Goal: Information Seeking & Learning: Learn about a topic

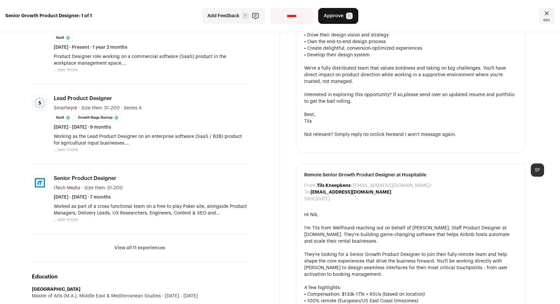
scroll to position [289, 0]
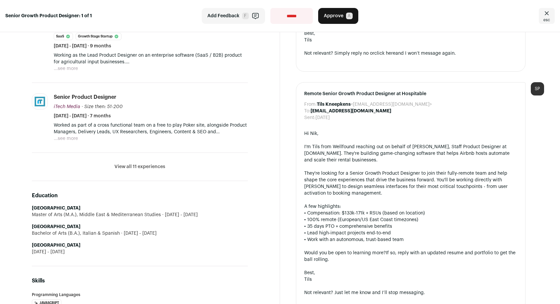
click at [141, 164] on button "View all 11 experiences" at bounding box center [140, 167] width 51 height 7
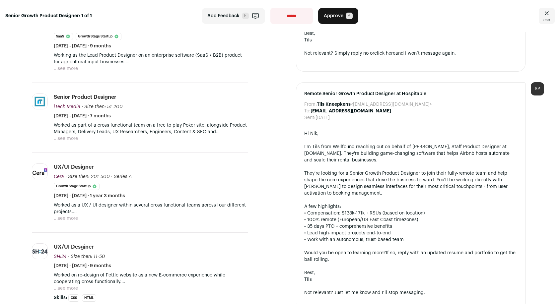
click at [156, 244] on div "UX/UI Desginer SH:24 SH:24 sh24.org.uk Add to company list Public / Private Pri…" at bounding box center [151, 257] width 194 height 26
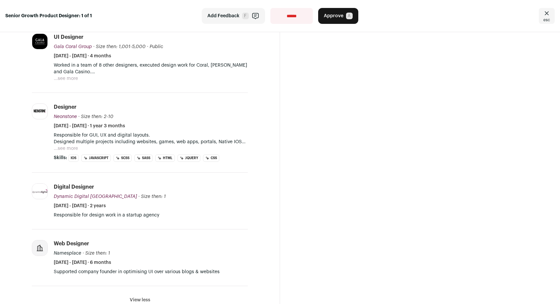
scroll to position [589, 0]
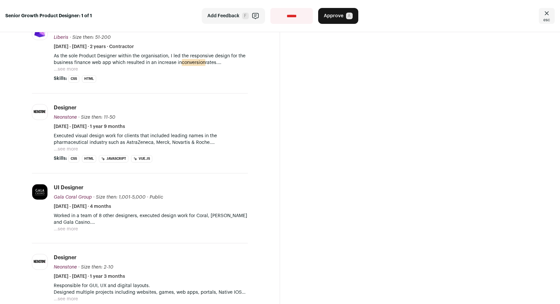
click at [166, 188] on div "UI Designer Gala Coral Group Gala Coral Group galacoral.co.uk Add to company li…" at bounding box center [151, 197] width 194 height 26
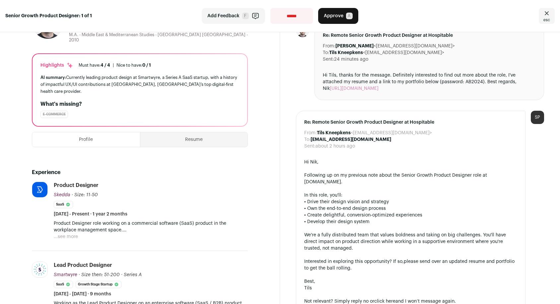
scroll to position [40, 0]
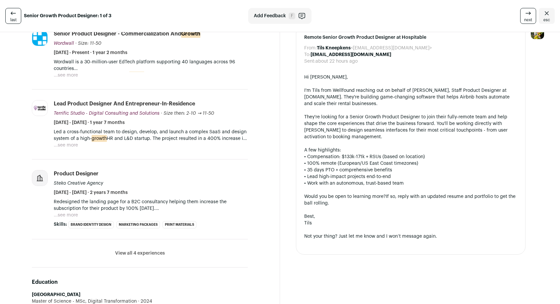
scroll to position [191, 0]
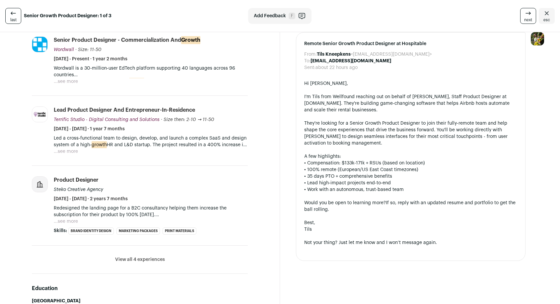
click at [208, 177] on div "Product Designer Steko Creative Agency [DATE] - [DATE] · 2 years 7 months" at bounding box center [151, 190] width 194 height 26
click at [185, 206] on p "Redesigned the landing page for a B2C consultancy helping them increase the sub…" at bounding box center [151, 211] width 194 height 13
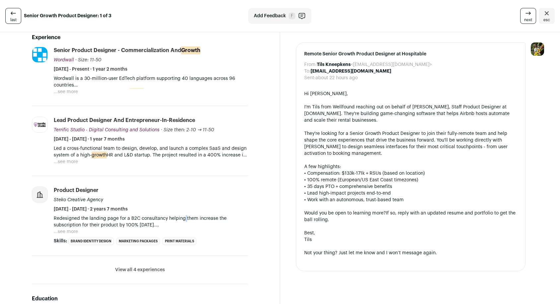
scroll to position [142, 0]
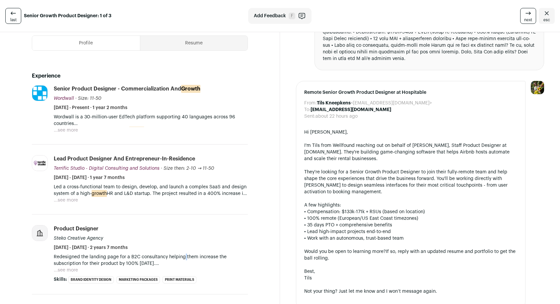
click at [203, 219] on li "Product Designer Steko Creative Agency [DATE] - [DATE] · 2 years 7 months Redes…" at bounding box center [140, 255] width 216 height 80
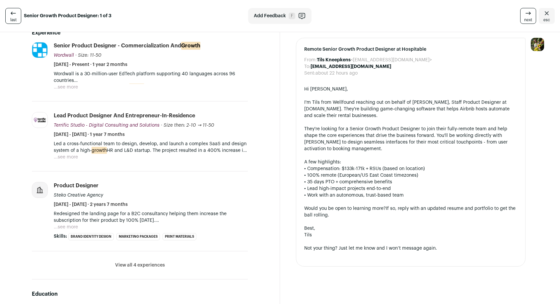
scroll to position [262, 0]
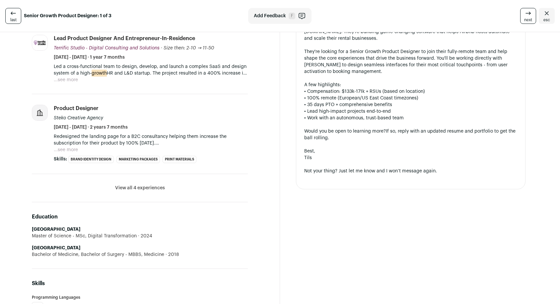
click at [137, 187] on button "View all 4 experiences" at bounding box center [140, 188] width 50 height 7
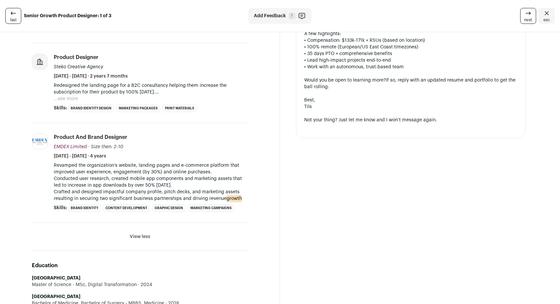
scroll to position [381, 0]
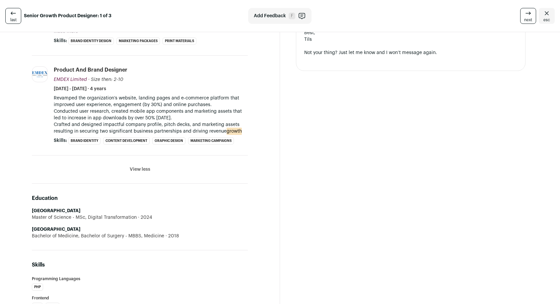
click at [246, 233] on div "[PERSON_NAME] 7 YOE Download resume [GEOGRAPHIC_DATA], [GEOGRAPHIC_DATA] Senior…" at bounding box center [140, 101] width 248 height 879
click at [178, 230] on li "[GEOGRAPHIC_DATA] Bachelor of Medicine, Bachelor of Surgery - MBBS, Medicine 20…" at bounding box center [140, 232] width 216 height 13
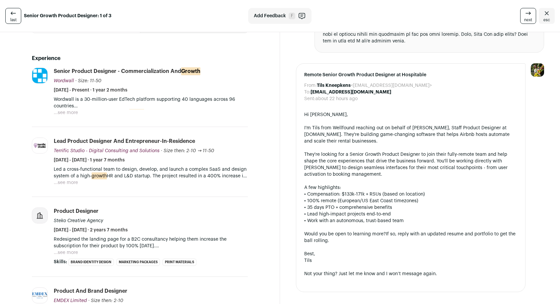
scroll to position [159, 0]
click at [229, 218] on div "Product Designer Steko Creative Agency [DATE] - [DATE] · 2 years 7 months" at bounding box center [151, 221] width 194 height 26
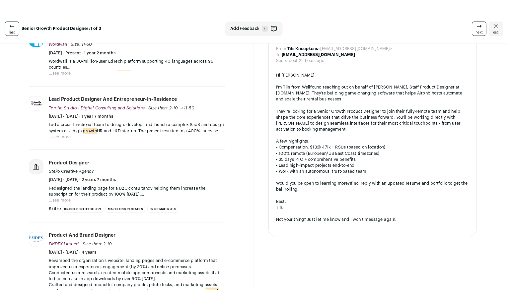
scroll to position [128, 0]
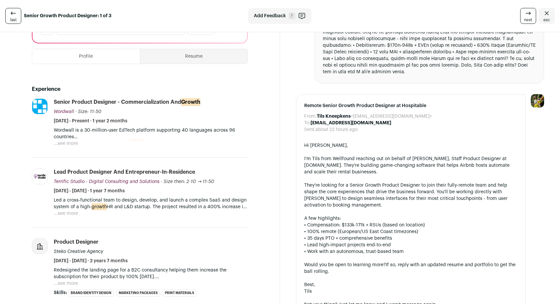
click at [230, 0] on div "last Senior Growth Product Designer: 1 of 3 Add Feedback F next esc" at bounding box center [280, 16] width 560 height 32
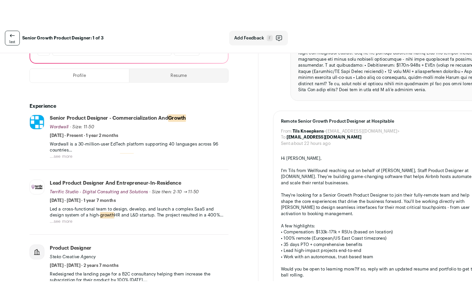
scroll to position [135, 0]
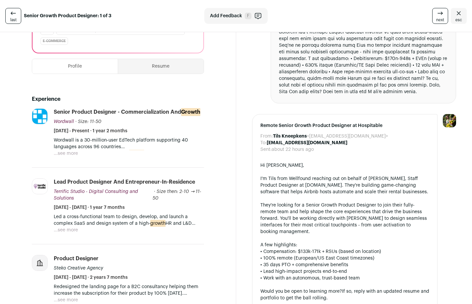
click at [70, 151] on button "...see more" at bounding box center [66, 153] width 24 height 7
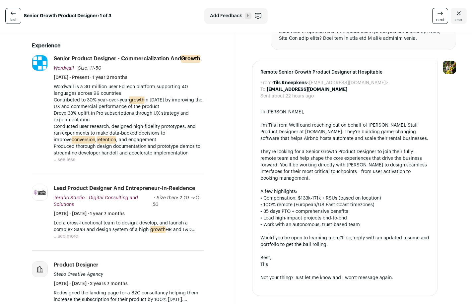
scroll to position [189, 0]
click at [105, 88] on p "Wordwall is a 30-million-user EdTech platform supporting 40 languages across 96…" at bounding box center [129, 89] width 150 height 13
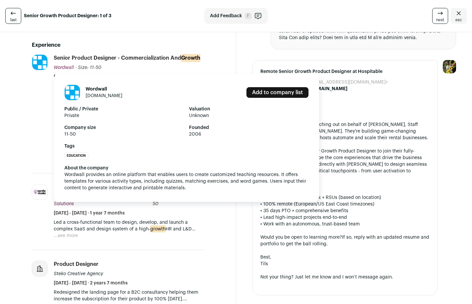
click at [58, 67] on span "Wordwall" at bounding box center [64, 67] width 20 height 5
click at [63, 67] on span "Wordwall" at bounding box center [64, 67] width 20 height 5
click at [99, 95] on link "[DOMAIN_NAME]" at bounding box center [104, 96] width 37 height 5
